Goal: Task Accomplishment & Management: Manage account settings

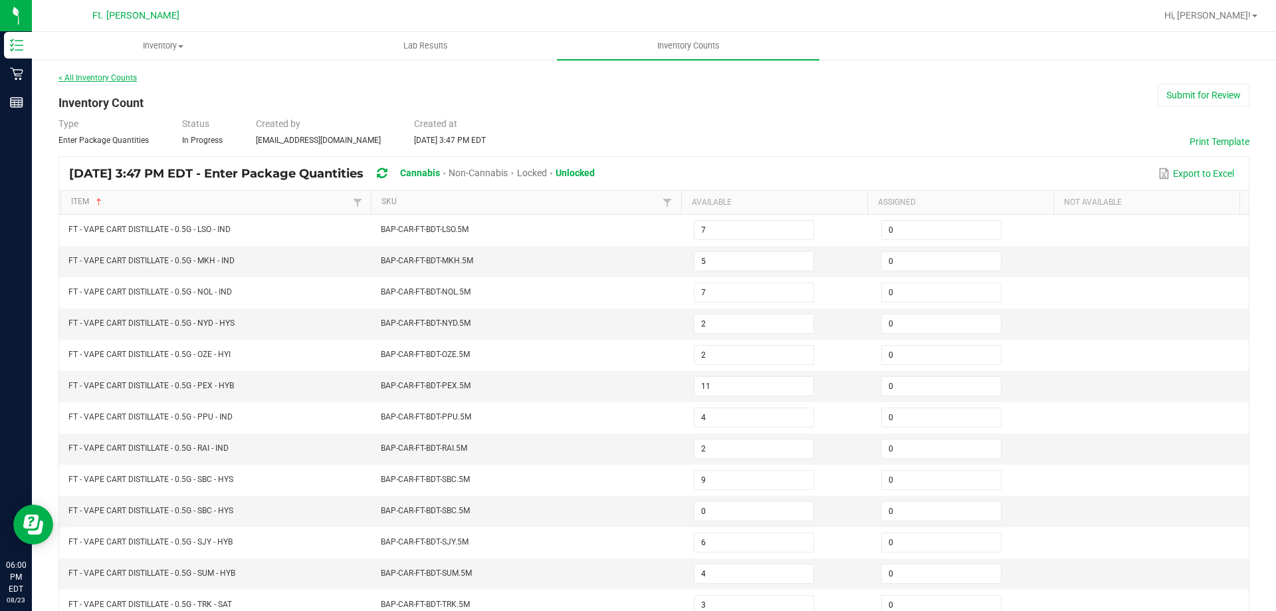
click at [112, 80] on link "< All Inventory Counts" at bounding box center [98, 77] width 78 height 9
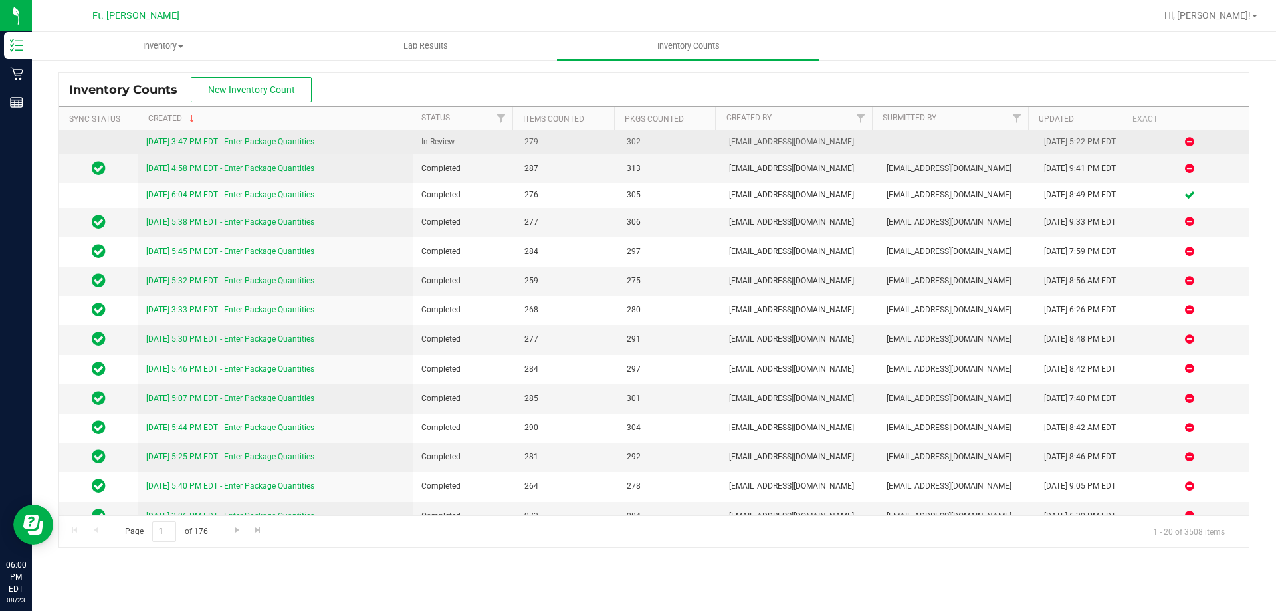
click at [221, 141] on link "[DATE] 3:47 PM EDT - Enter Package Quantities" at bounding box center [230, 141] width 168 height 9
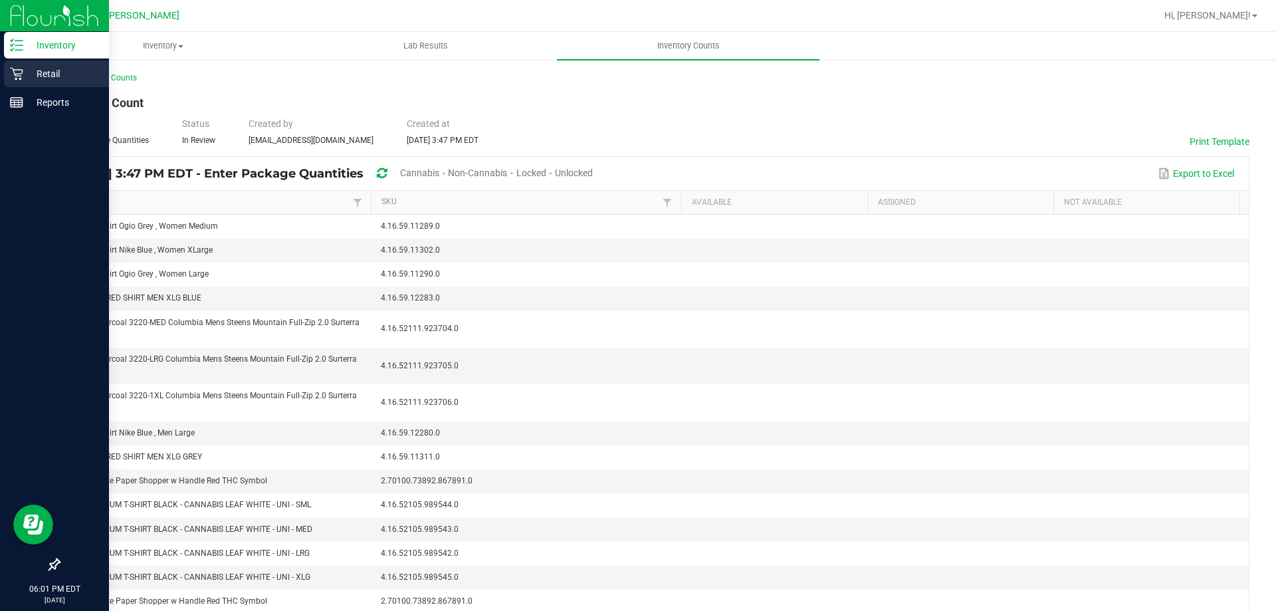
click at [29, 84] on div "Retail" at bounding box center [56, 73] width 105 height 27
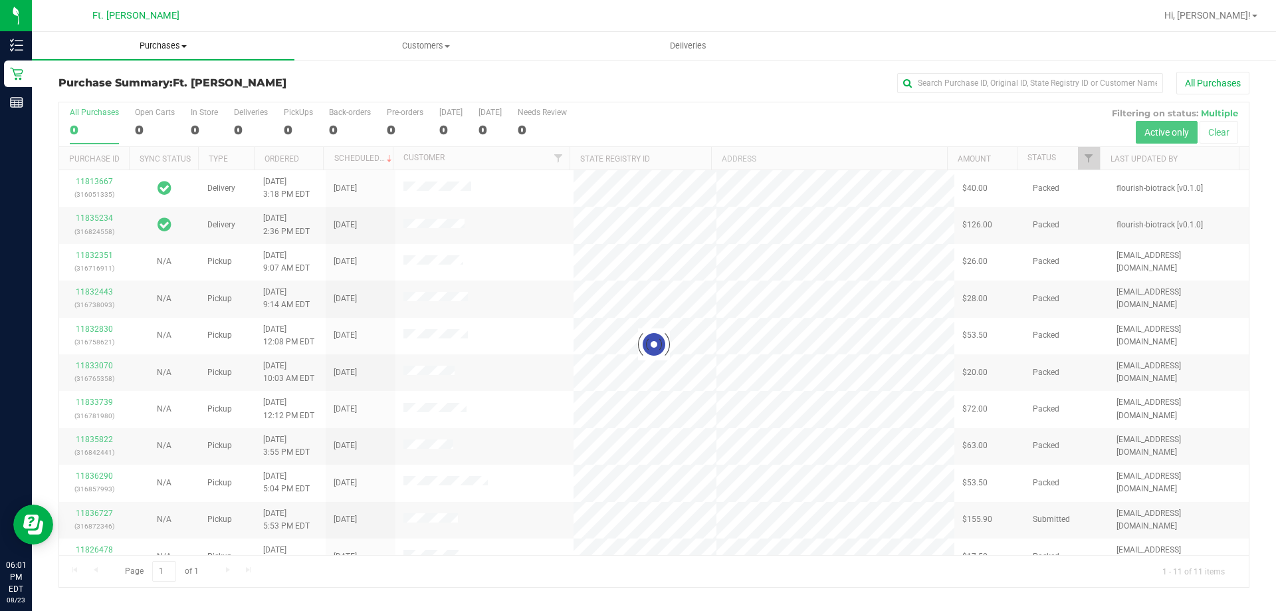
click at [163, 35] on uib-tab-heading "Purchases Summary of purchases Fulfillment All purchases" at bounding box center [163, 46] width 263 height 28
click at [163, 43] on span "Purchases" at bounding box center [163, 46] width 263 height 12
click at [162, 44] on span "Purchases" at bounding box center [163, 46] width 263 height 12
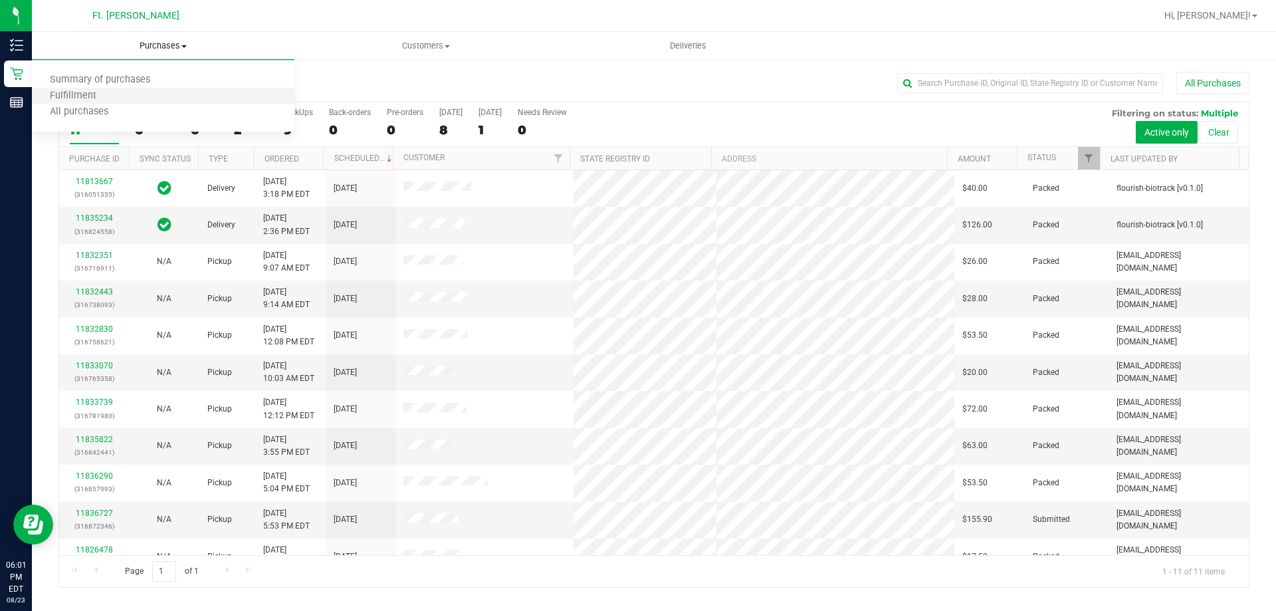
click at [128, 92] on li "Fulfillment" at bounding box center [163, 96] width 263 height 16
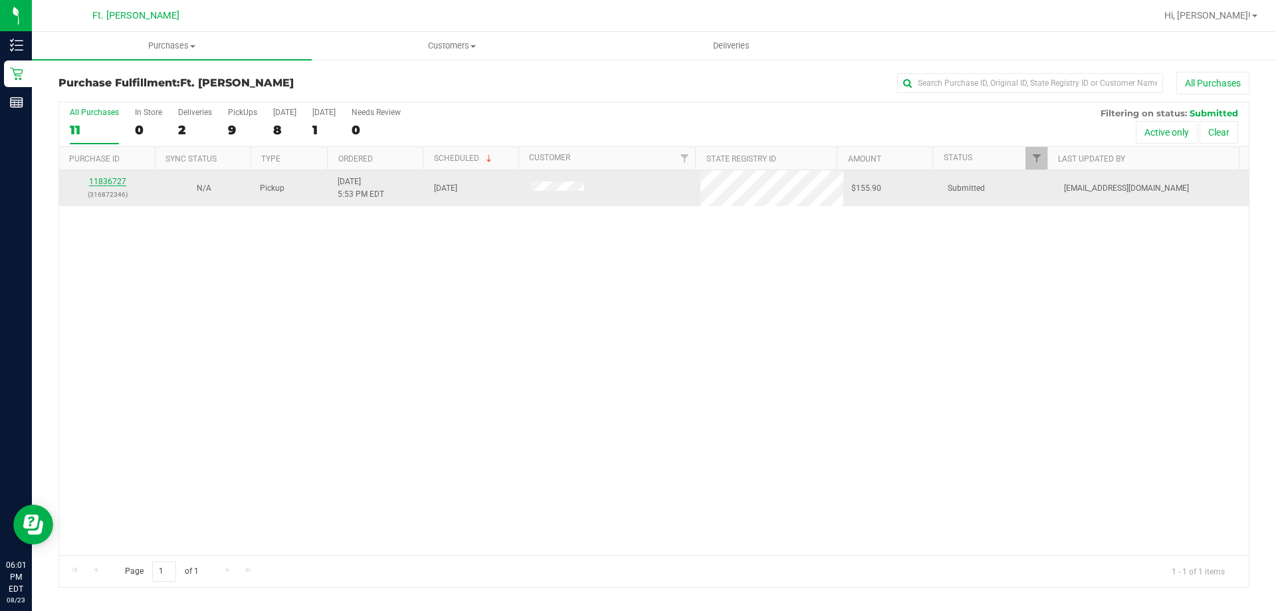
click at [112, 183] on link "11836727" at bounding box center [107, 181] width 37 height 9
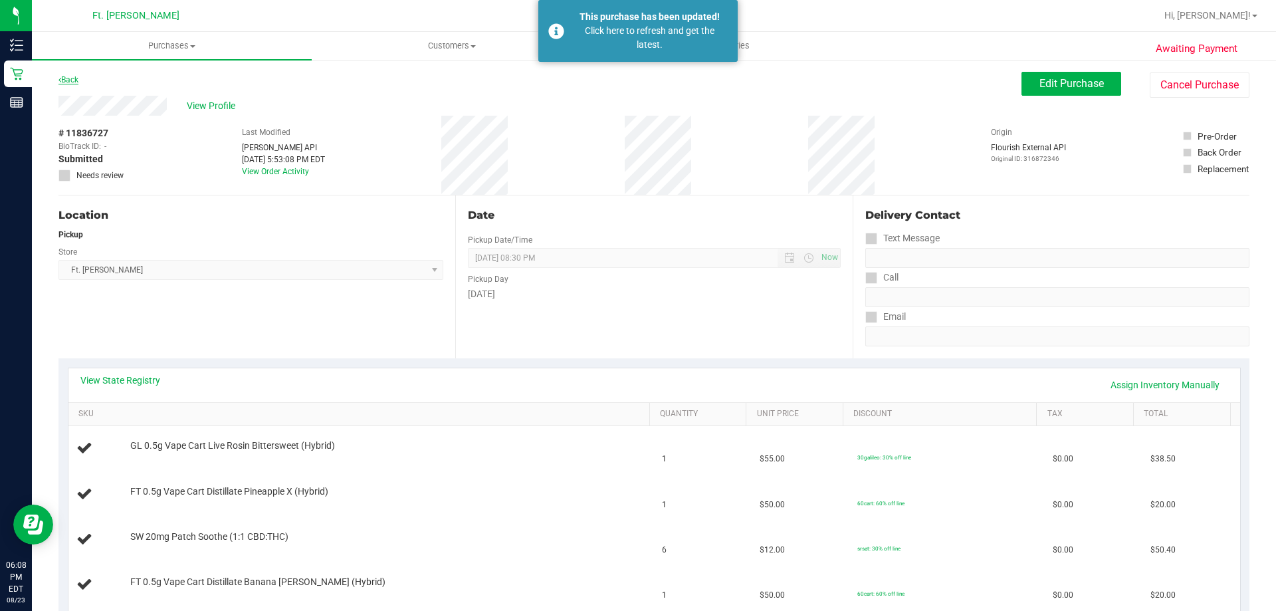
click at [73, 80] on link "Back" at bounding box center [69, 79] width 20 height 9
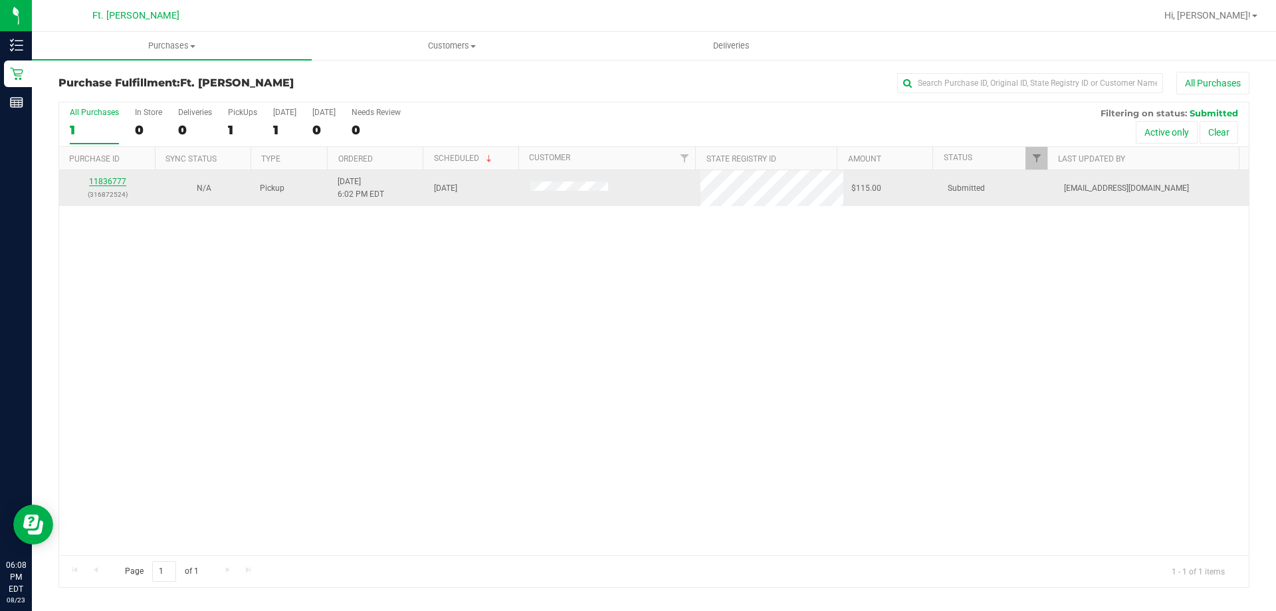
click at [118, 177] on link "11836777" at bounding box center [107, 181] width 37 height 9
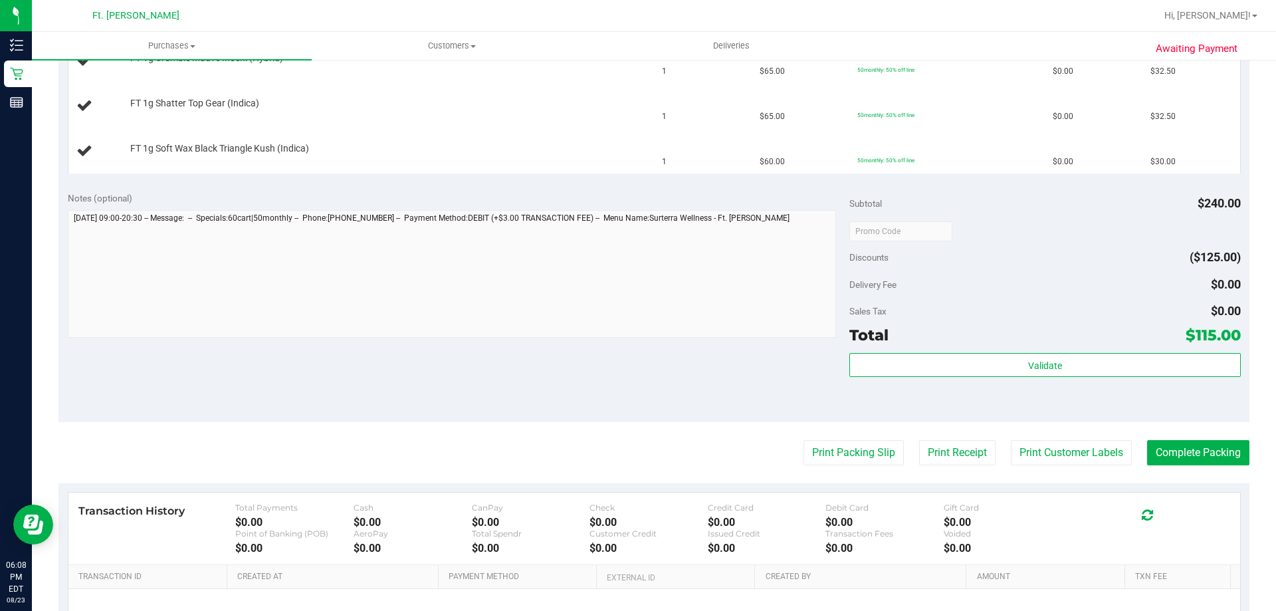
scroll to position [532, 0]
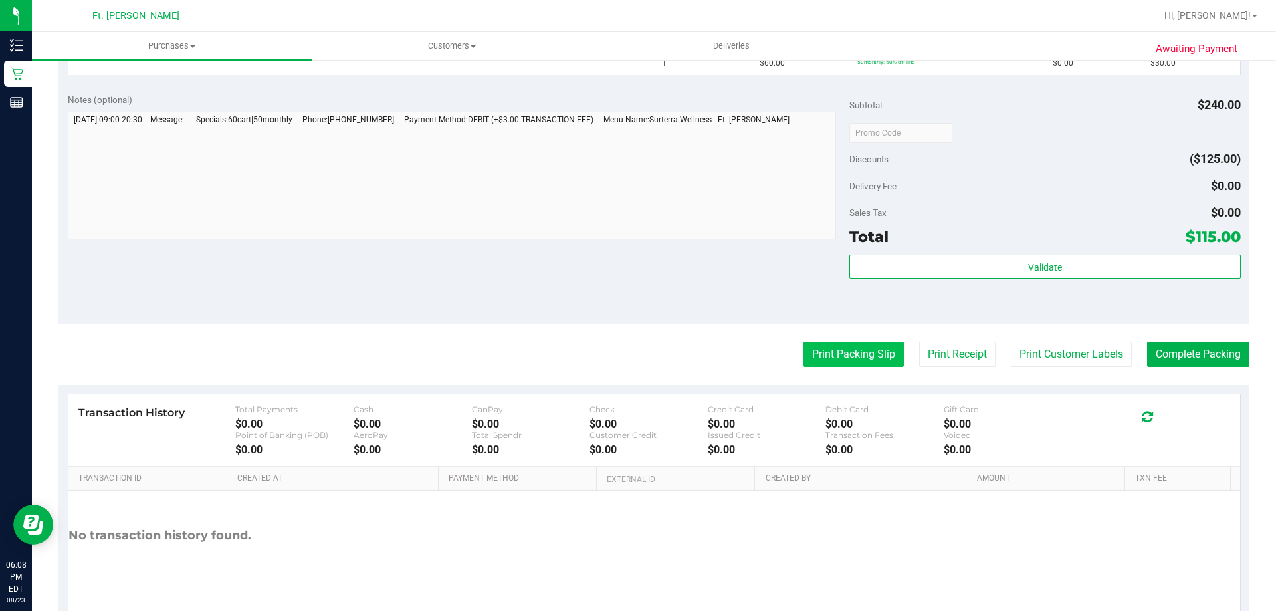
click at [880, 361] on button "Print Packing Slip" at bounding box center [854, 354] width 100 height 25
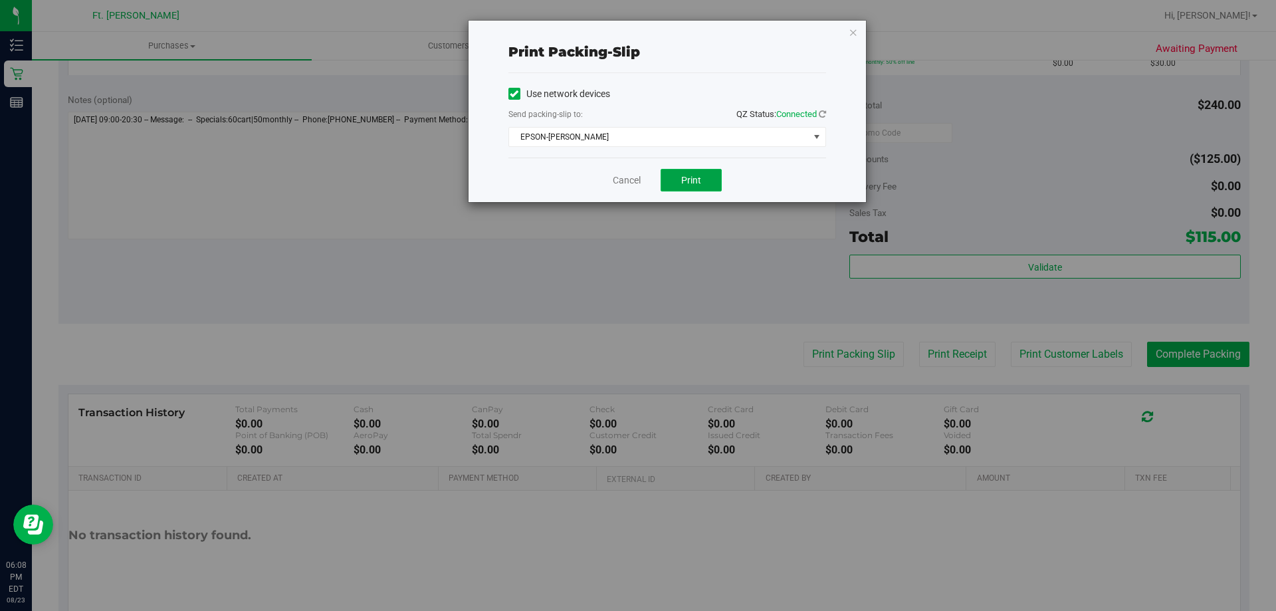
click at [697, 176] on span "Print" at bounding box center [691, 180] width 20 height 11
click at [620, 176] on link "Cancel" at bounding box center [627, 181] width 28 height 14
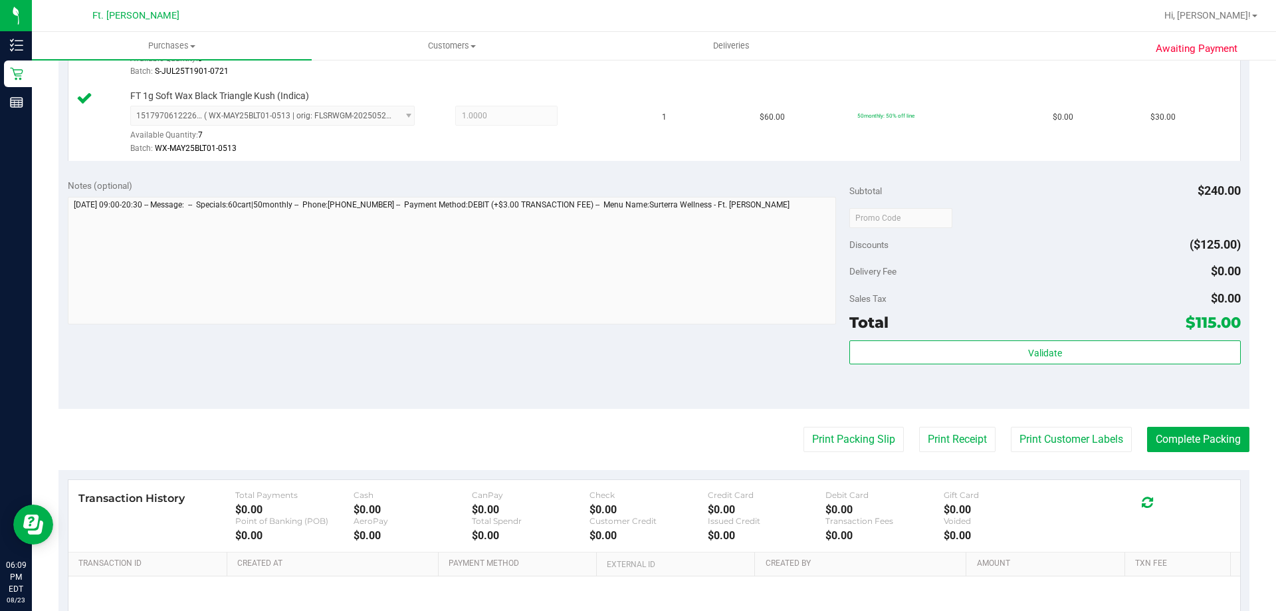
scroll to position [707, 0]
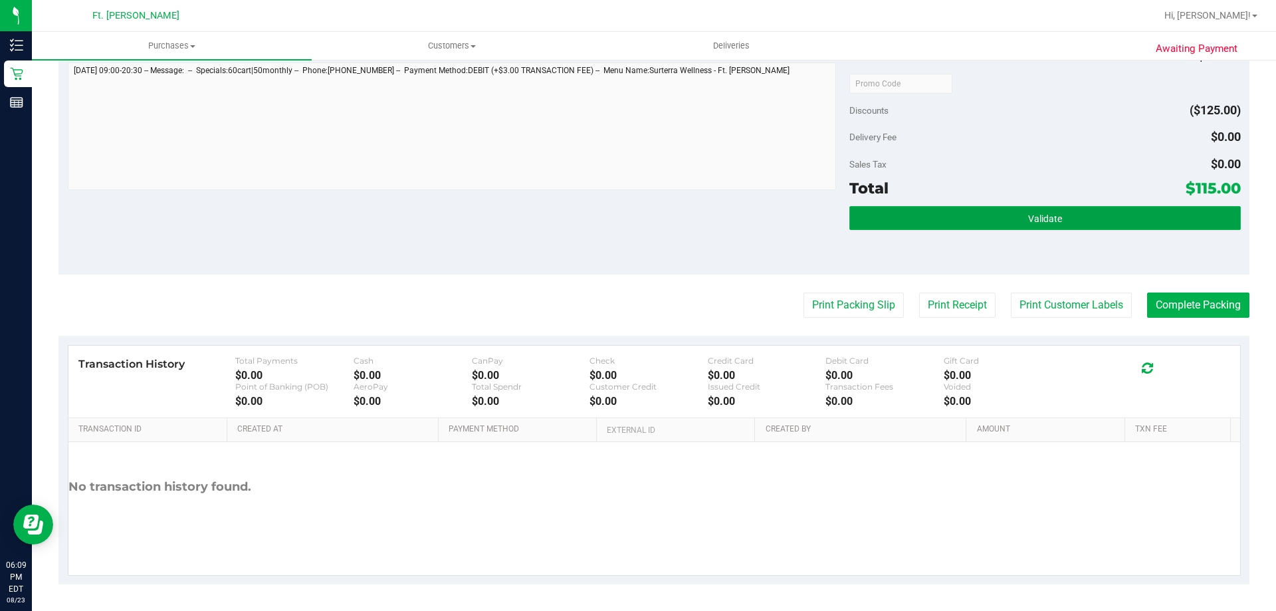
click at [919, 221] on button "Validate" at bounding box center [1045, 218] width 391 height 24
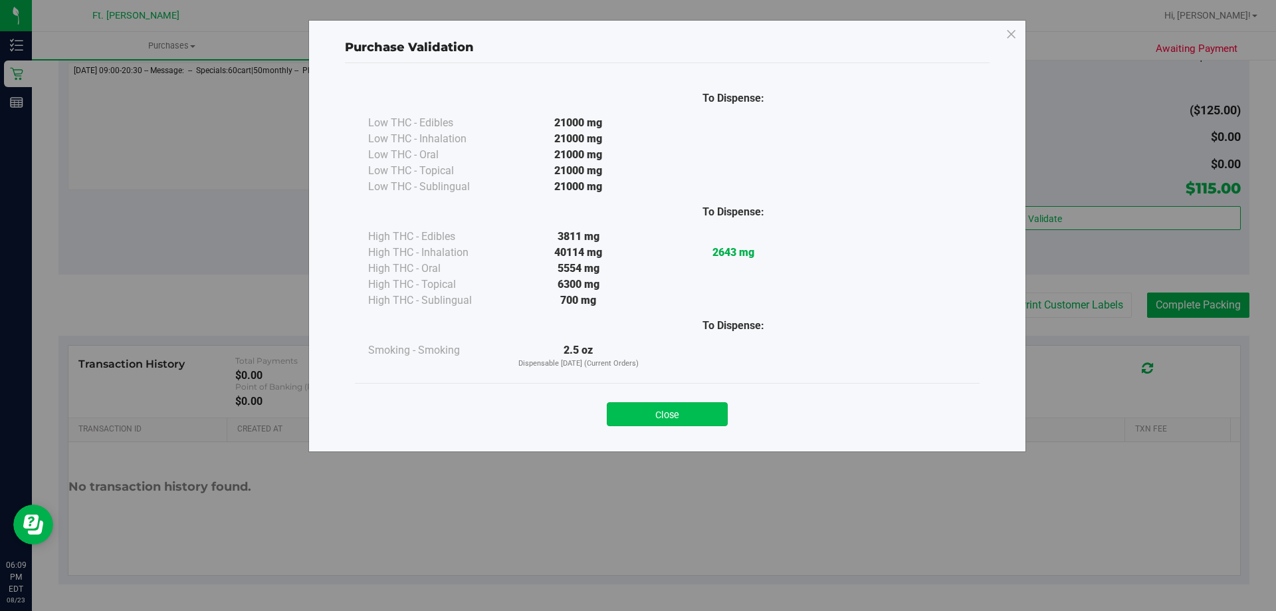
click at [668, 424] on button "Close" at bounding box center [667, 414] width 121 height 24
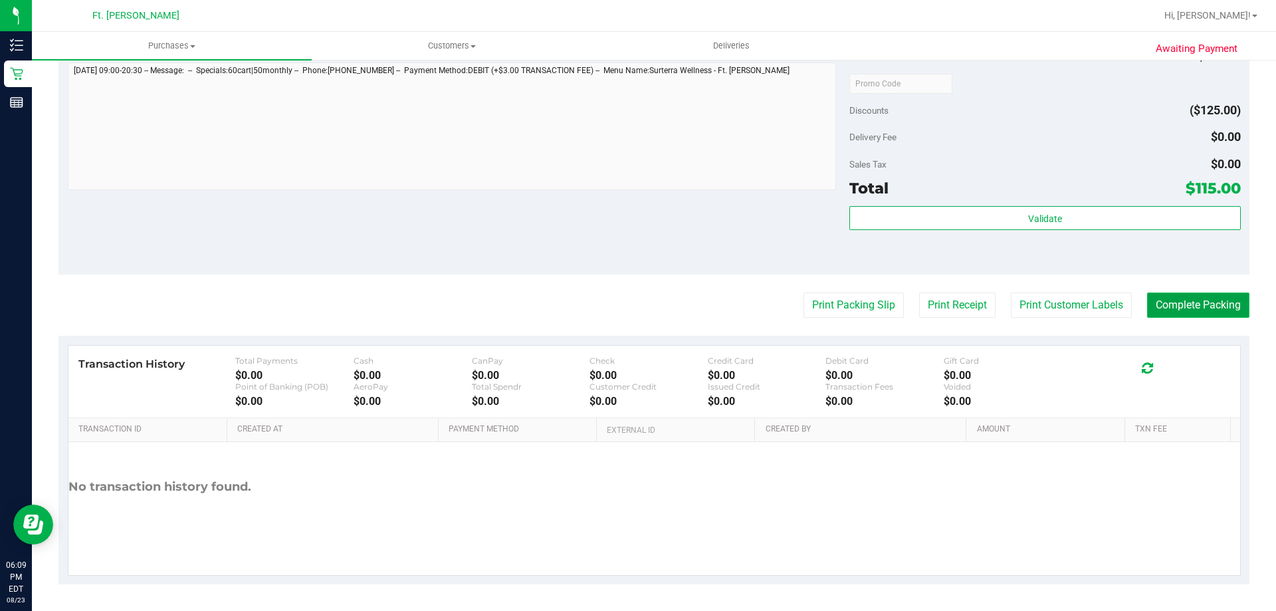
click at [1176, 313] on button "Complete Packing" at bounding box center [1198, 305] width 102 height 25
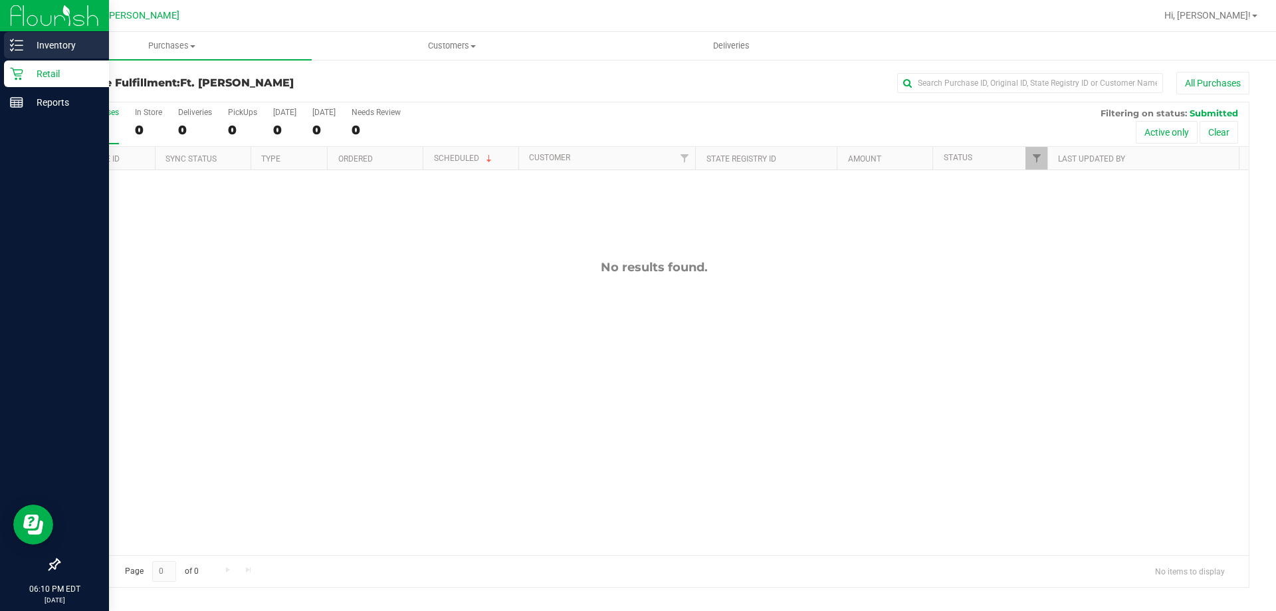
click at [51, 37] on p "Inventory" at bounding box center [63, 45] width 80 height 16
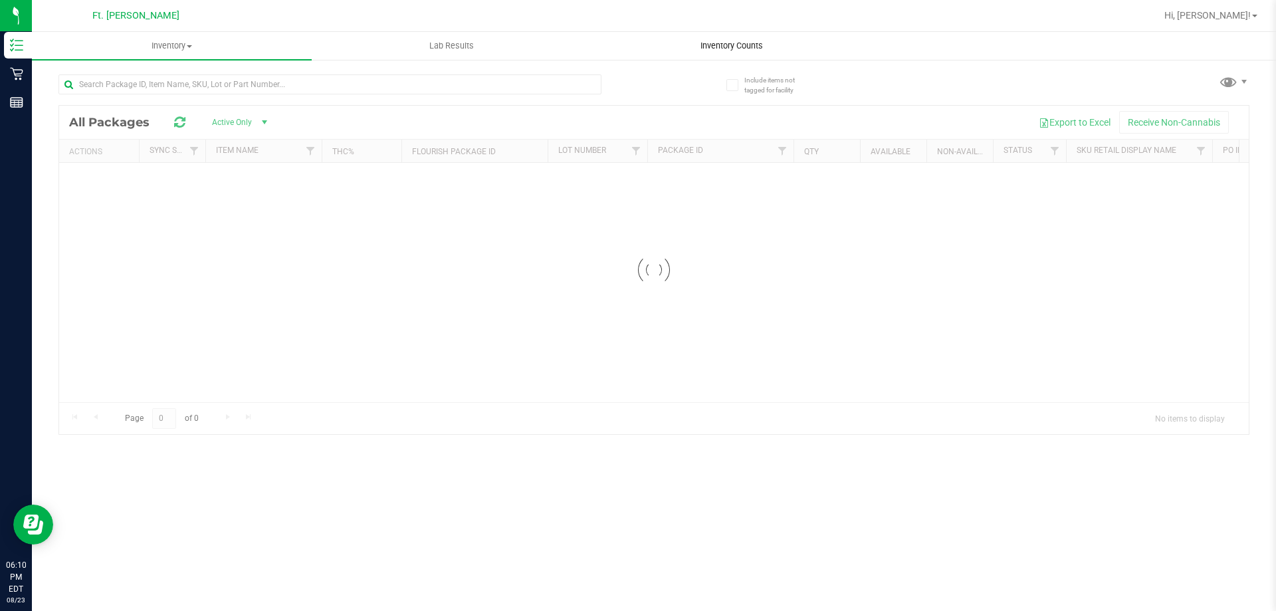
click at [742, 45] on div "Inventory All packages All inventory Waste log Lab Results Inventory Counts" at bounding box center [654, 321] width 1244 height 579
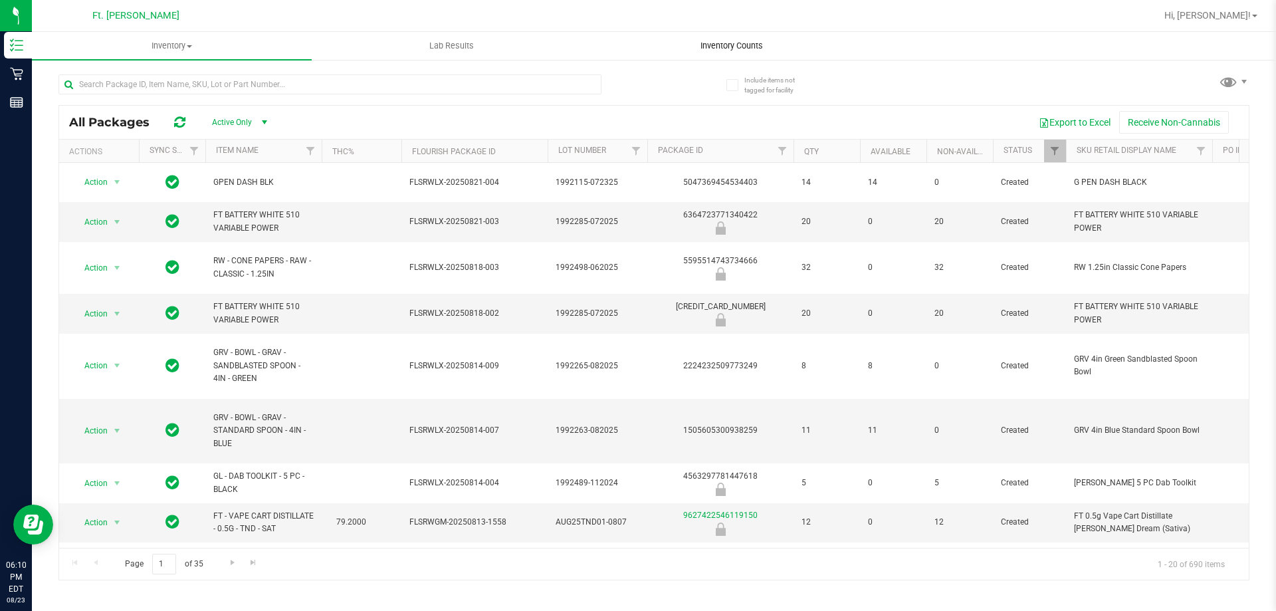
click at [742, 45] on span "Inventory Counts" at bounding box center [732, 46] width 98 height 12
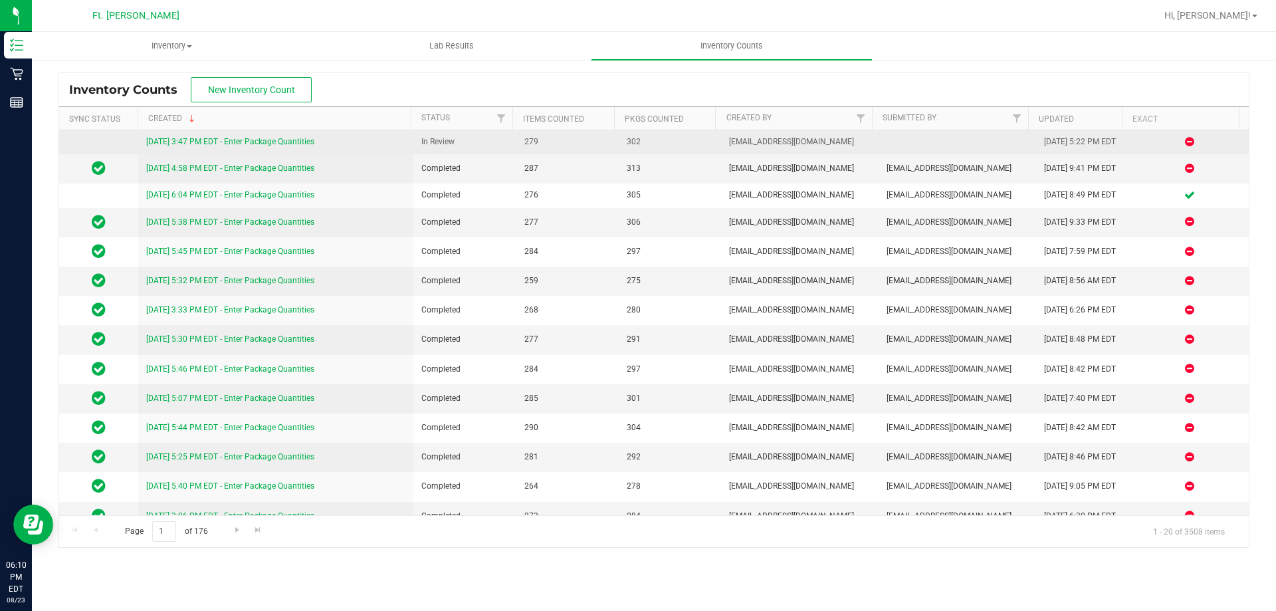
click at [287, 141] on link "[DATE] 3:47 PM EDT - Enter Package Quantities" at bounding box center [230, 141] width 168 height 9
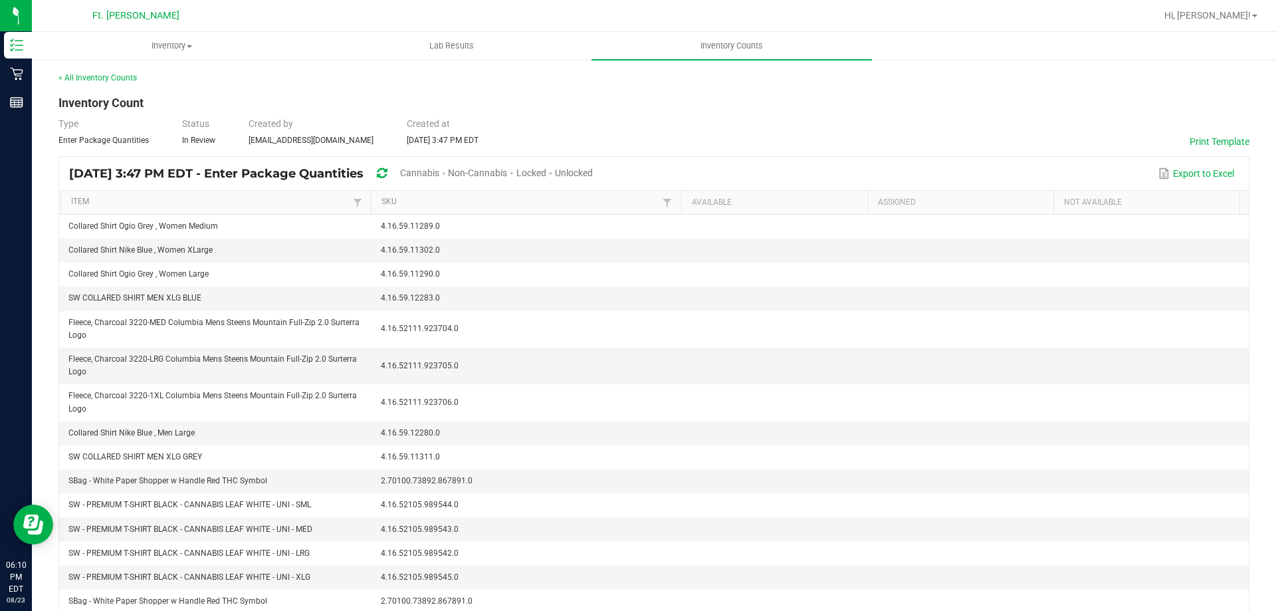
click at [219, 168] on div "[DATE] 3:47 PM EDT - Enter Package Quantities Cannabis Non-Cannabis Locked Unlo…" at bounding box center [336, 174] width 534 height 25
click at [439, 171] on span "Cannabis" at bounding box center [419, 173] width 39 height 11
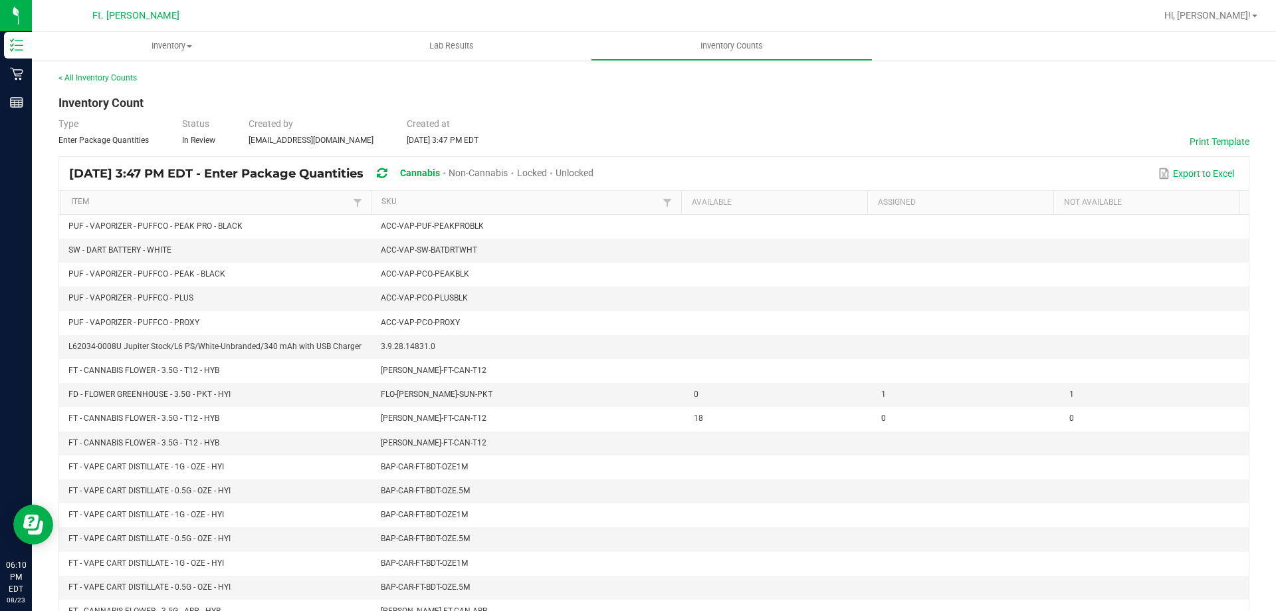
click at [594, 170] on span "Unlocked" at bounding box center [575, 173] width 38 height 11
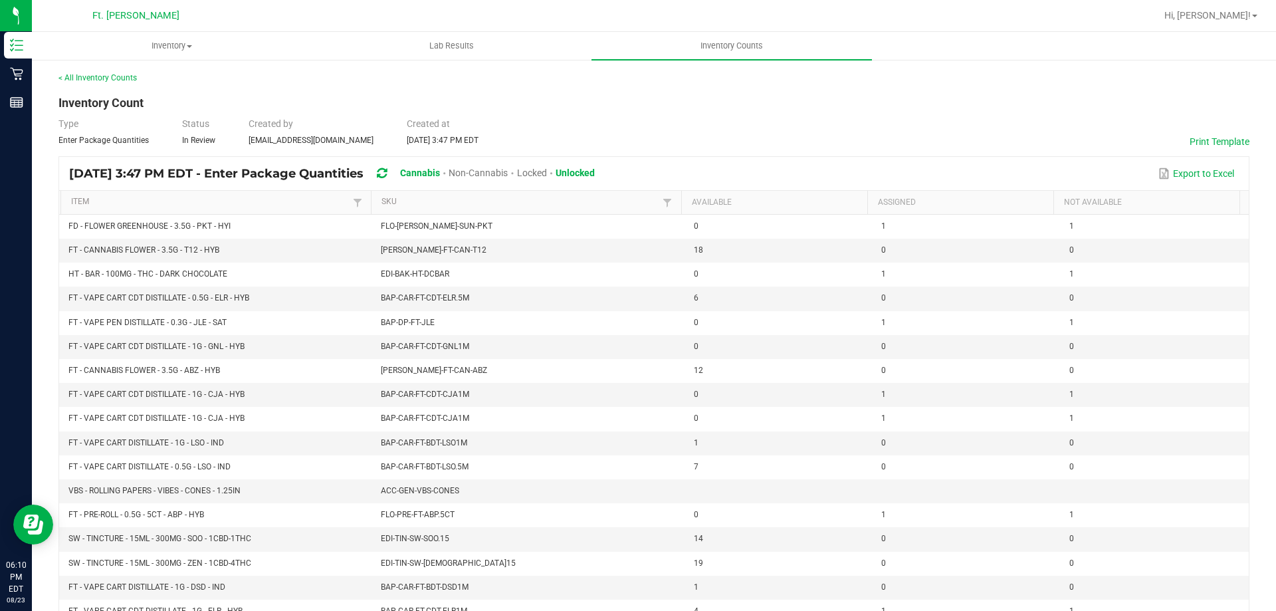
click at [547, 169] on span "Locked" at bounding box center [532, 173] width 30 height 11
click at [496, 173] on span "Non-Cannabis" at bounding box center [478, 173] width 59 height 11
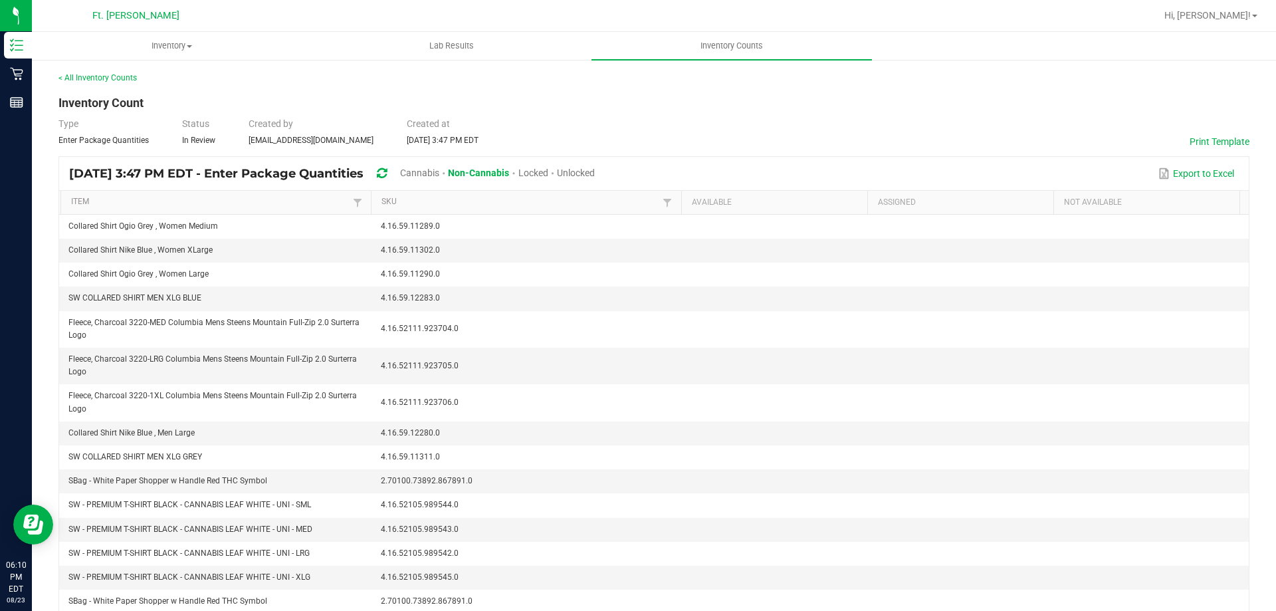
click at [439, 172] on span "Cannabis" at bounding box center [419, 173] width 39 height 11
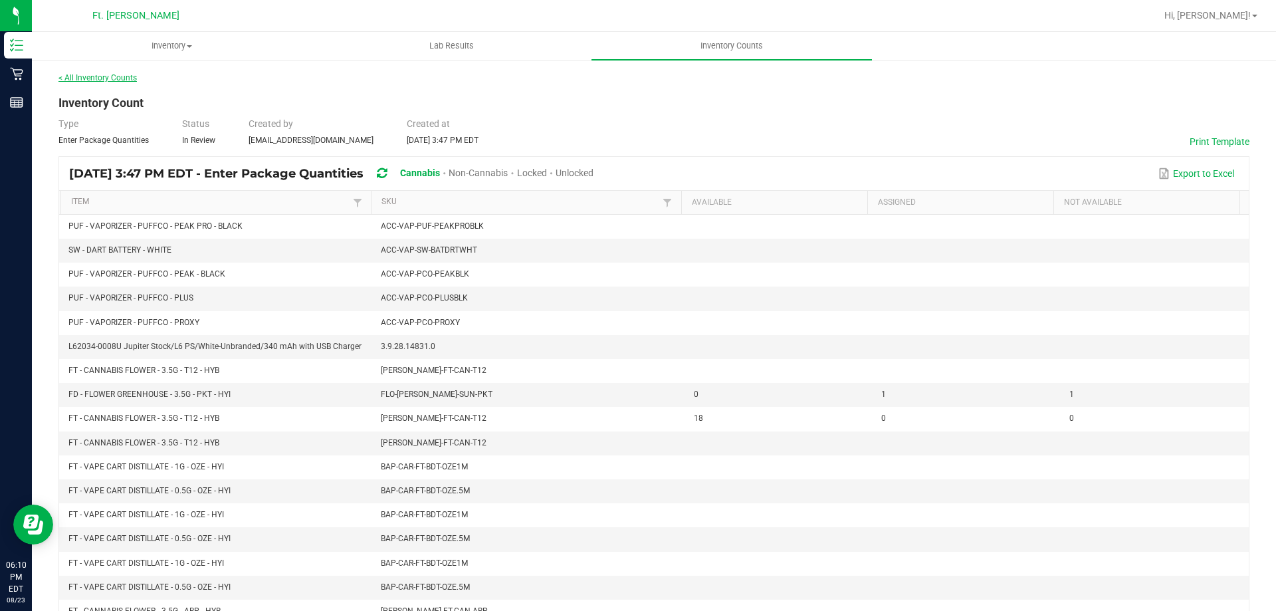
click at [108, 74] on link "< All Inventory Counts" at bounding box center [98, 77] width 78 height 9
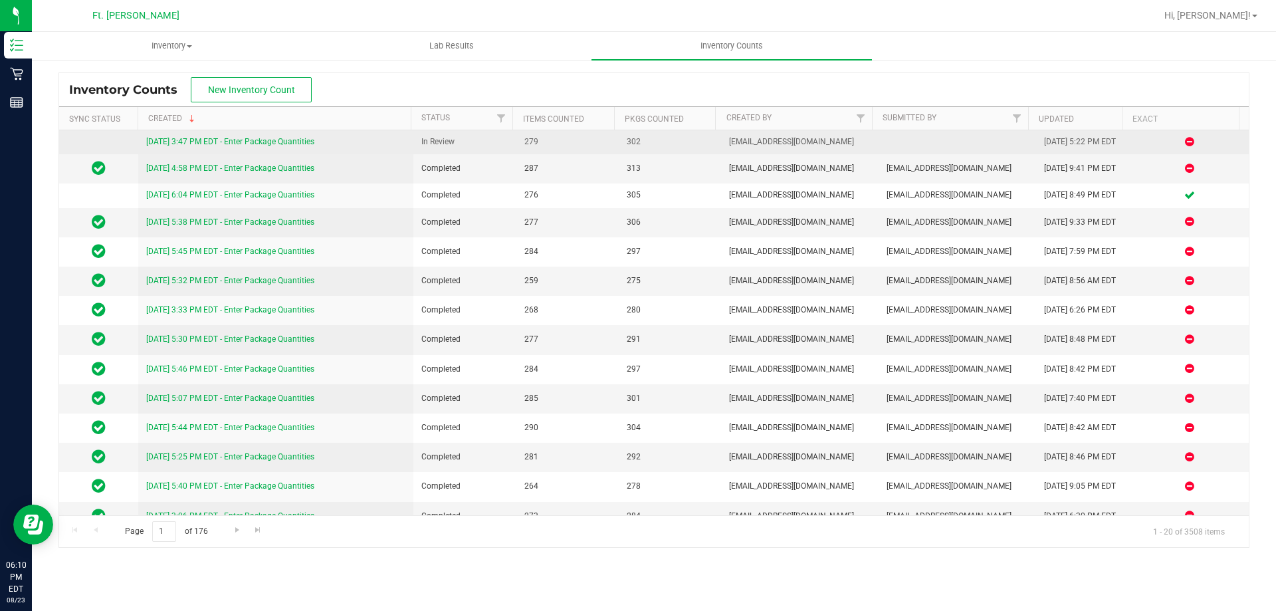
click at [283, 142] on link "[DATE] 3:47 PM EDT - Enter Package Quantities" at bounding box center [230, 141] width 168 height 9
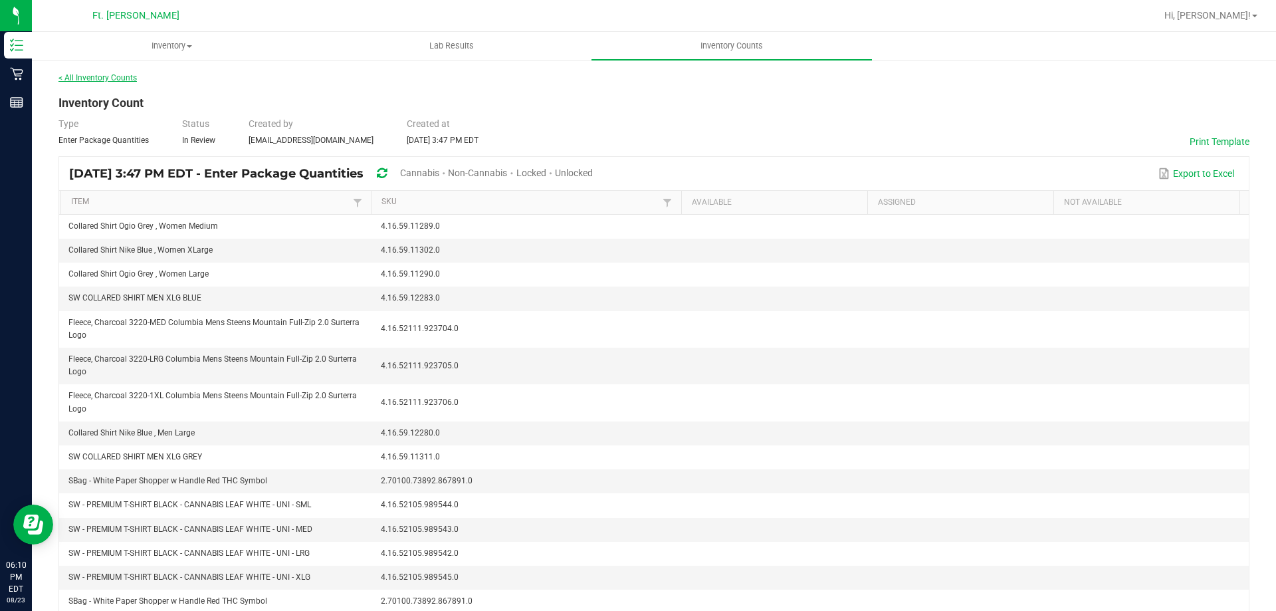
click at [86, 76] on link "< All Inventory Counts" at bounding box center [98, 77] width 78 height 9
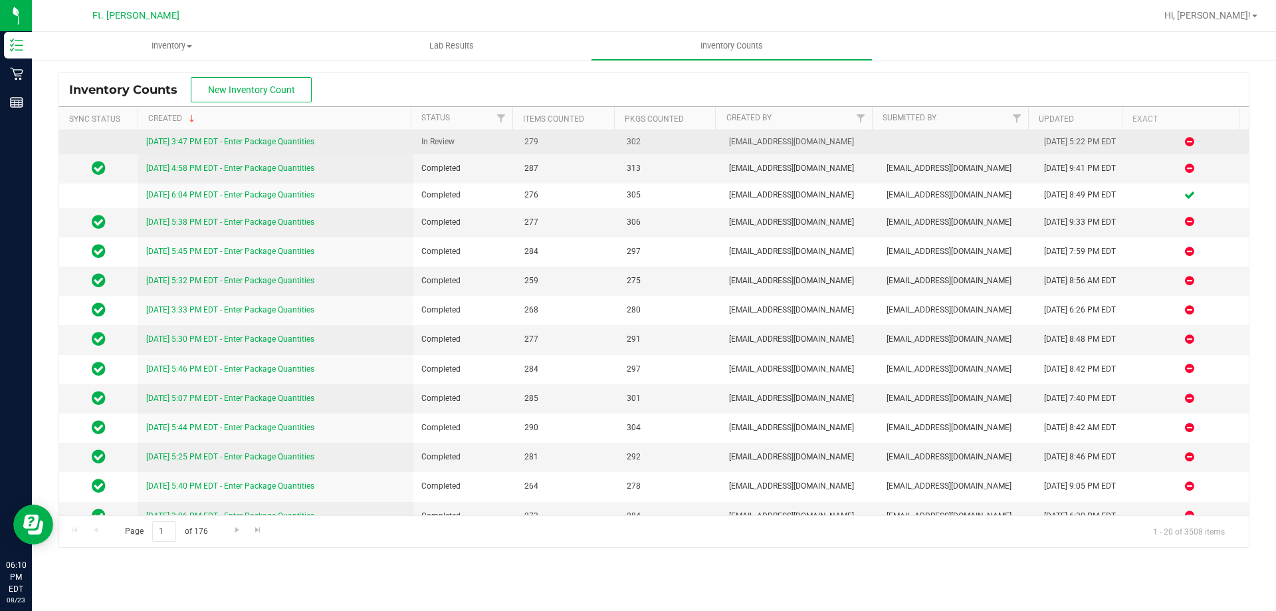
click at [278, 145] on link "[DATE] 3:47 PM EDT - Enter Package Quantities" at bounding box center [230, 141] width 168 height 9
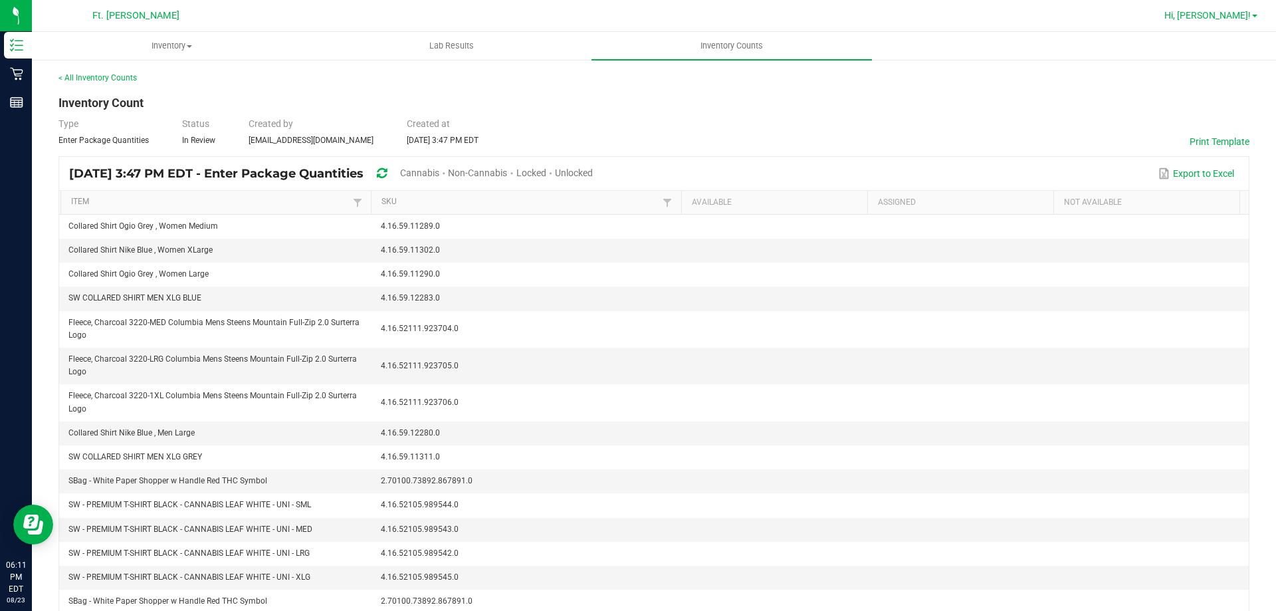
click at [1239, 19] on span "Hi, [PERSON_NAME]!" at bounding box center [1208, 15] width 86 height 11
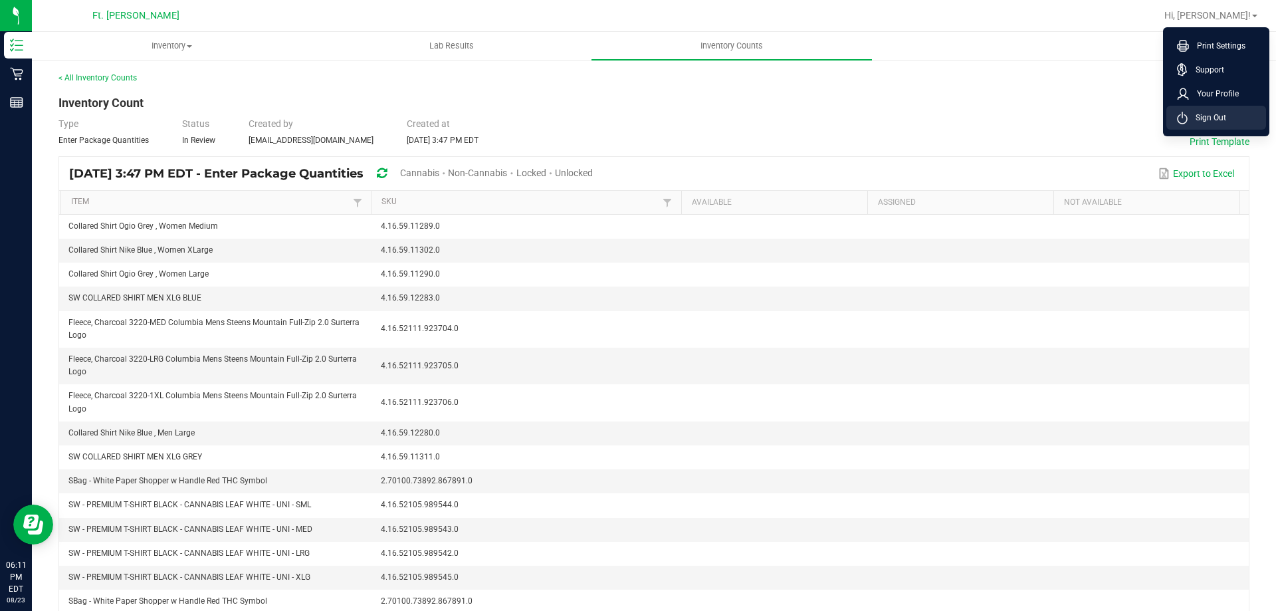
click at [1199, 116] on span "Sign Out" at bounding box center [1207, 117] width 39 height 13
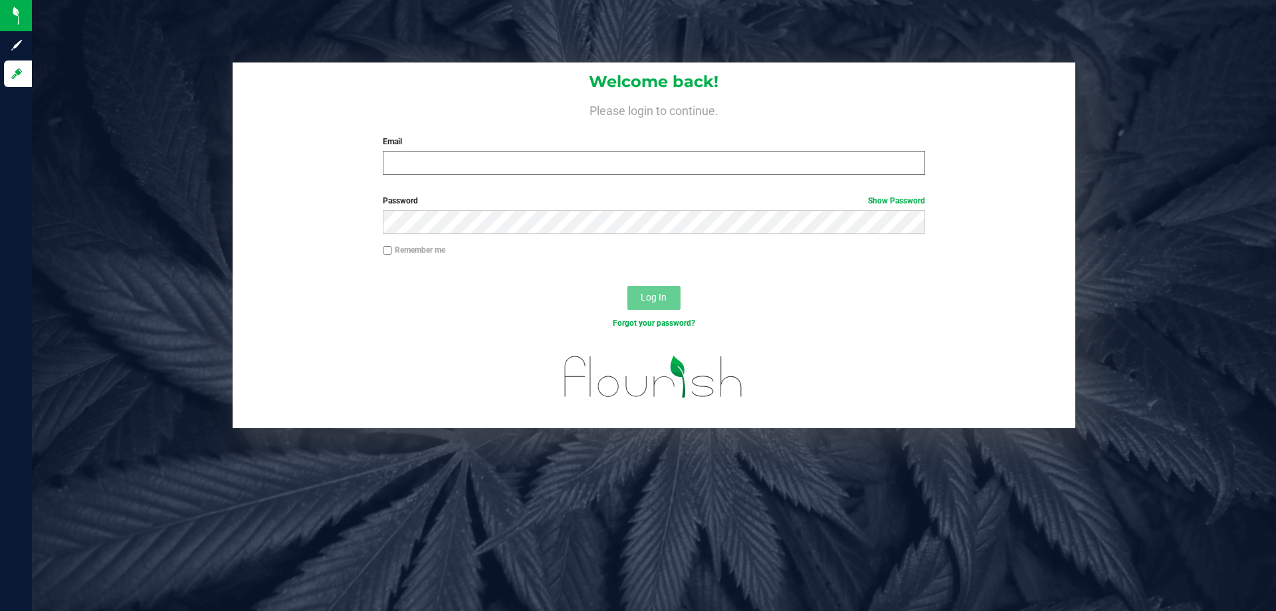
drag, startPoint x: 597, startPoint y: 148, endPoint x: 578, endPoint y: 164, distance: 24.5
click at [596, 149] on div "Email Required Please format your email correctly." at bounding box center [654, 155] width 562 height 39
click at [578, 164] on input "Email" at bounding box center [654, 163] width 542 height 24
type input "[EMAIL_ADDRESS][DOMAIN_NAME]"
click at [628, 286] on button "Log In" at bounding box center [654, 298] width 53 height 24
